Goal: Find specific page/section: Find specific page/section

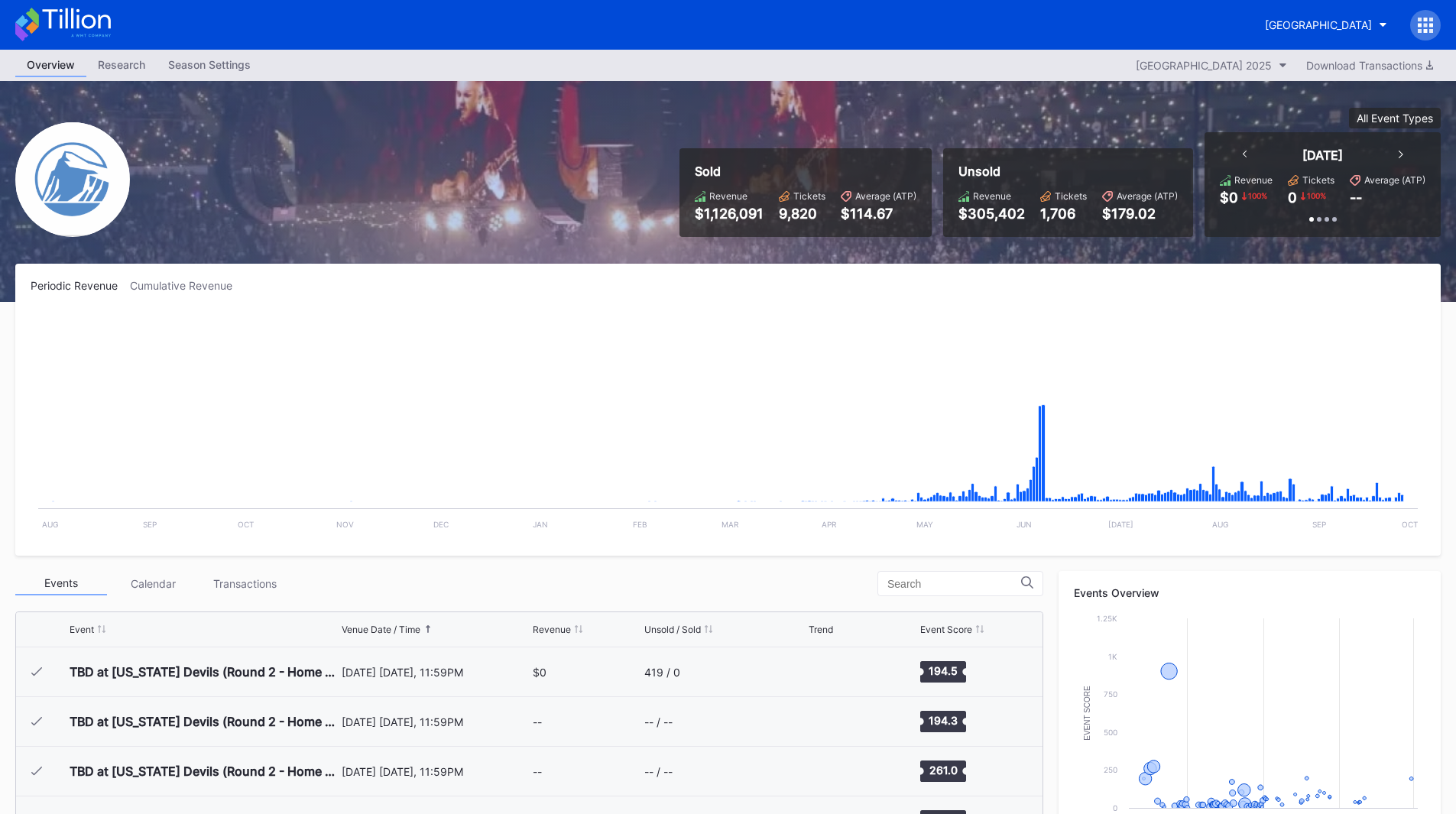
scroll to position [2485, 0]
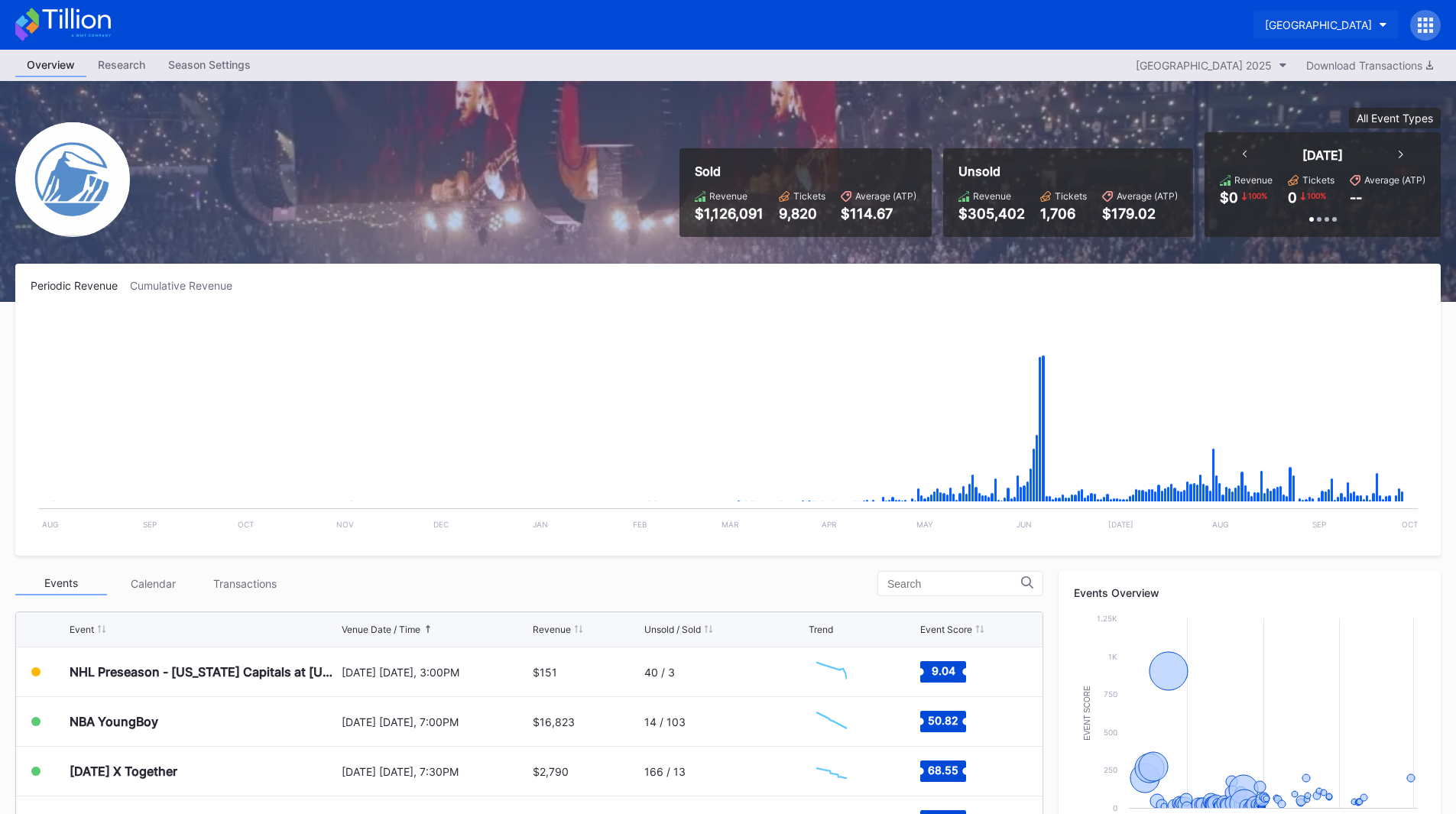
click at [1293, 23] on div "[GEOGRAPHIC_DATA]" at bounding box center [1319, 24] width 107 height 13
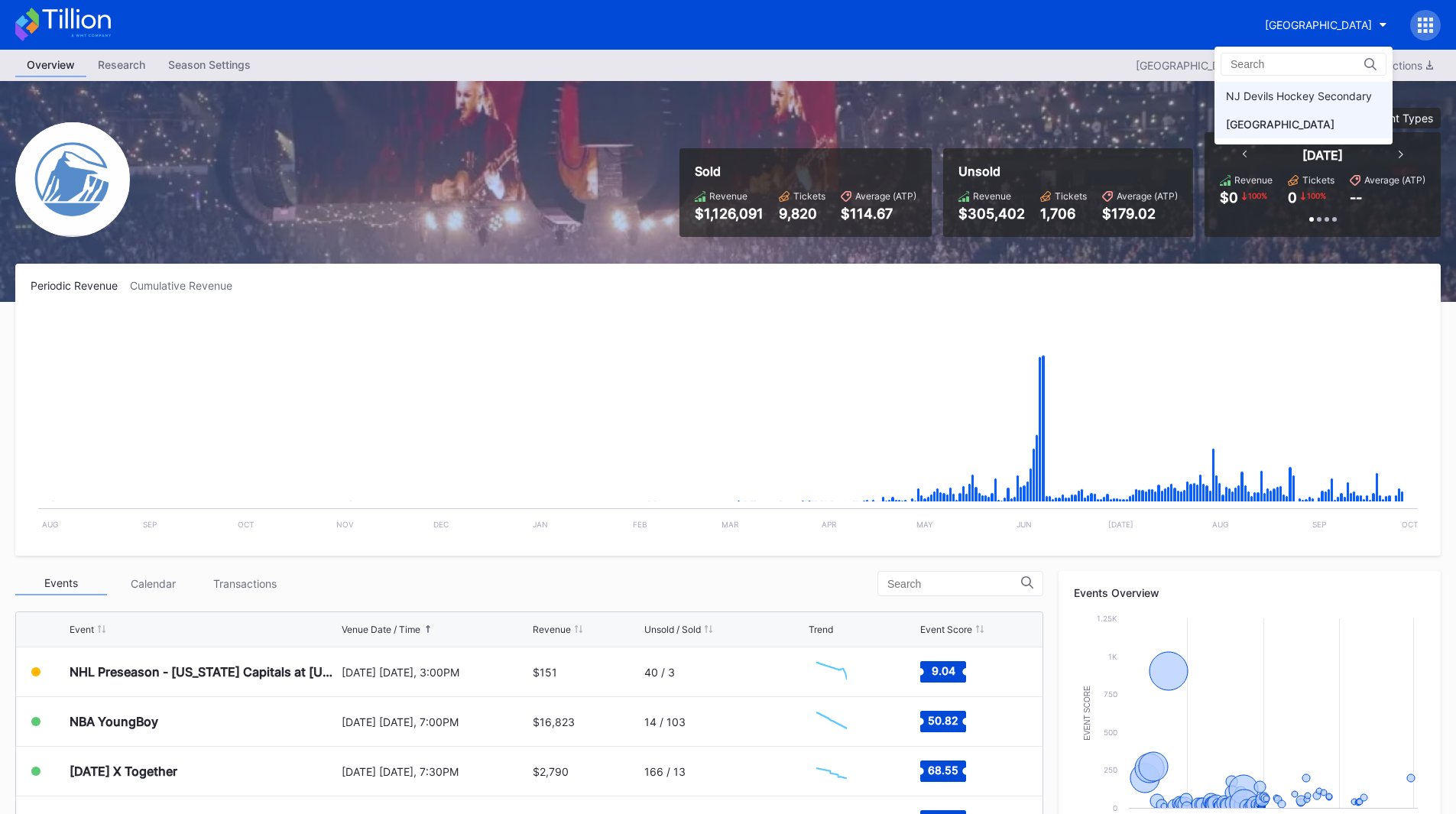
click at [1276, 94] on div "NJ Devils Hockey Secondary" at bounding box center [1299, 95] width 146 height 13
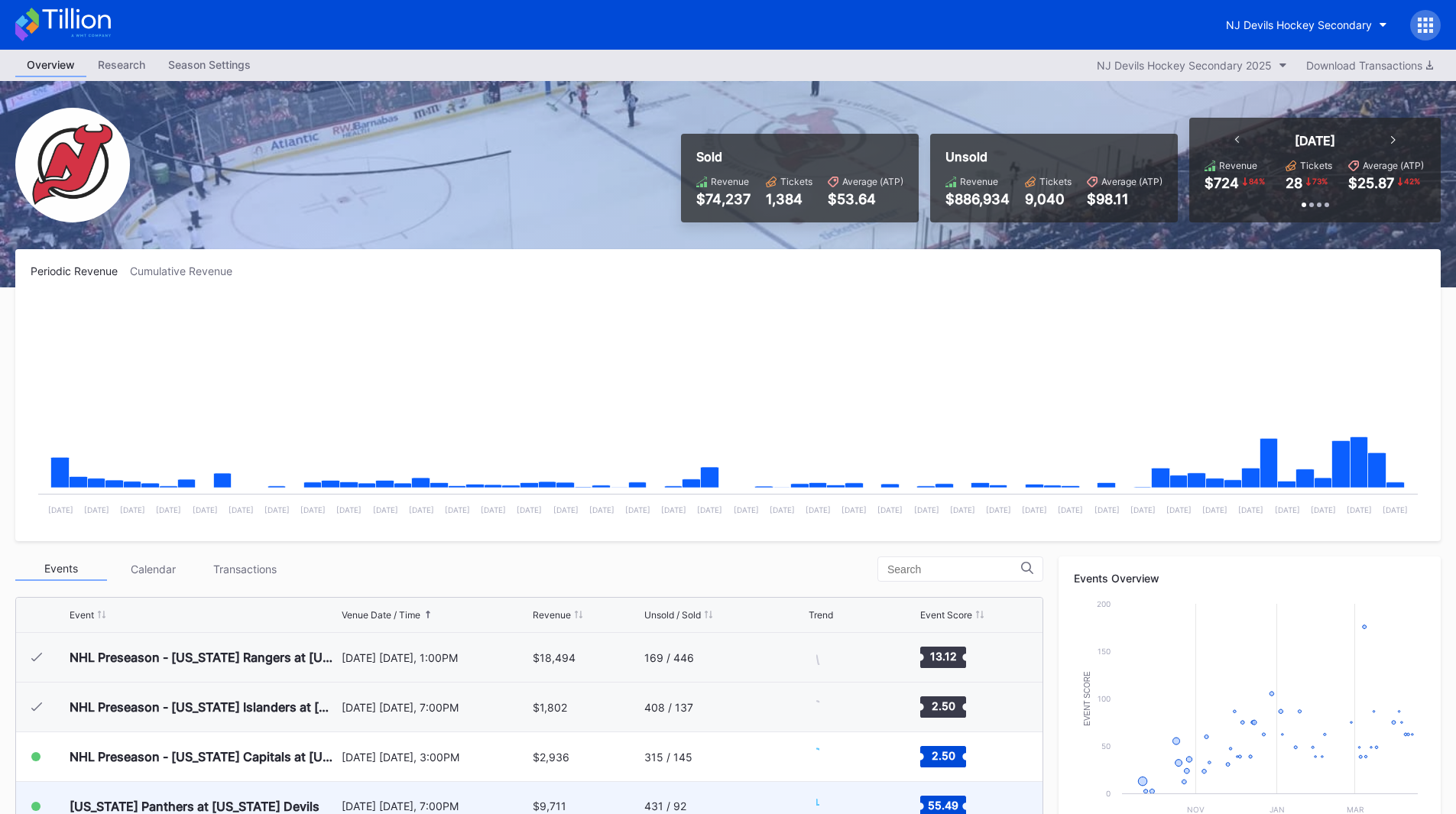
scroll to position [99, 0]
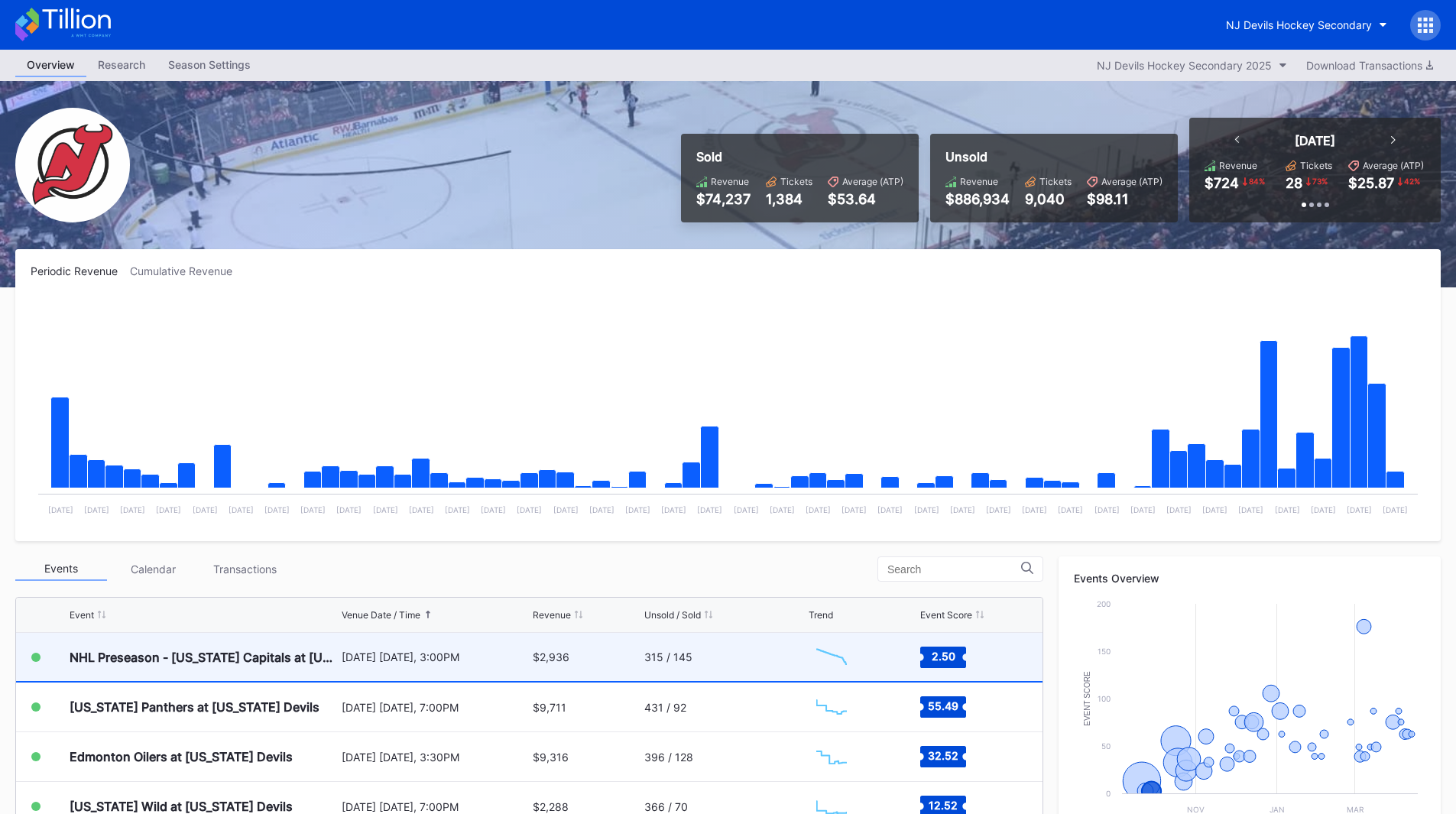
click at [719, 665] on div "315 / 145" at bounding box center [725, 656] width 162 height 48
